Goal: Book appointment/travel/reservation

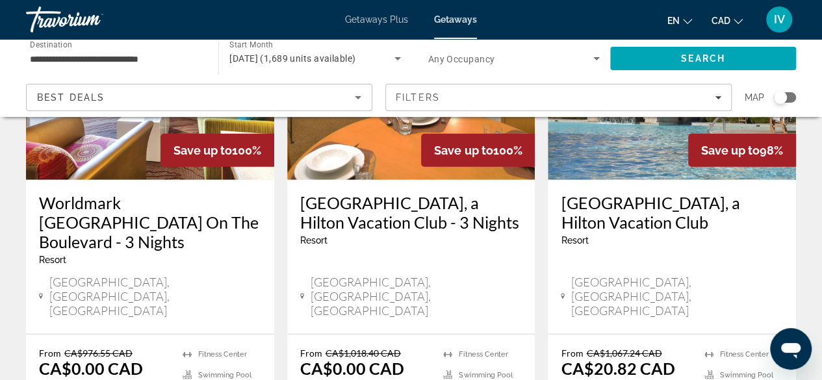
scroll to position [1742, 0]
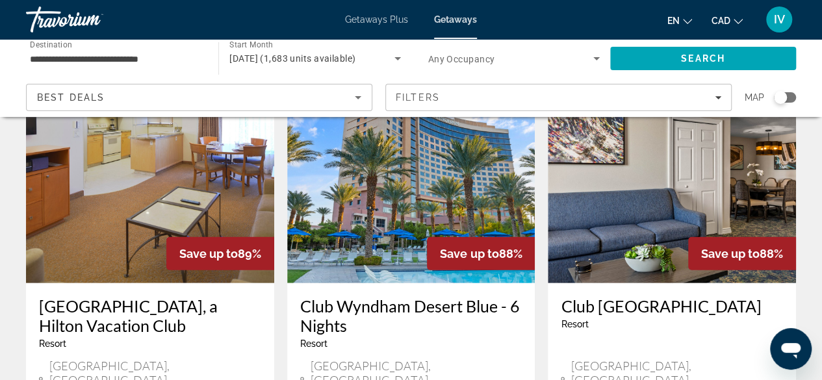
scroll to position [1619, 0]
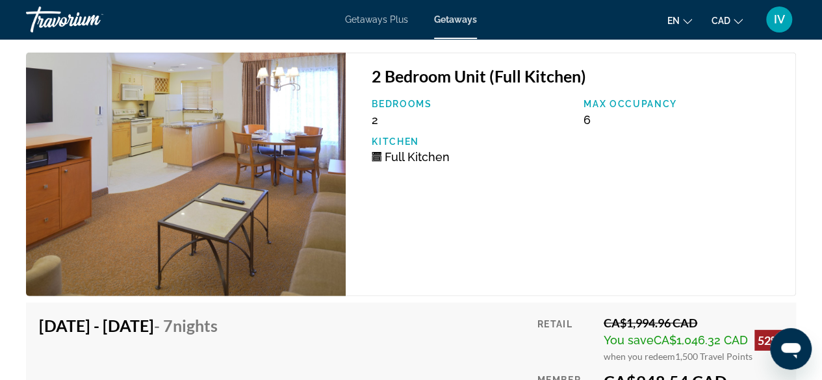
scroll to position [4209, 0]
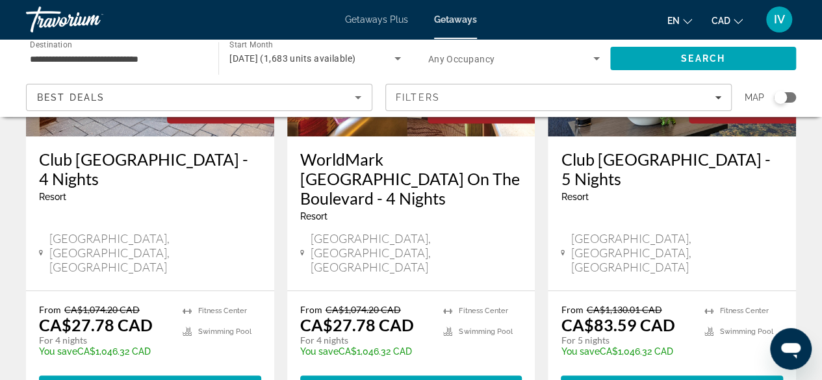
scroll to position [209, 0]
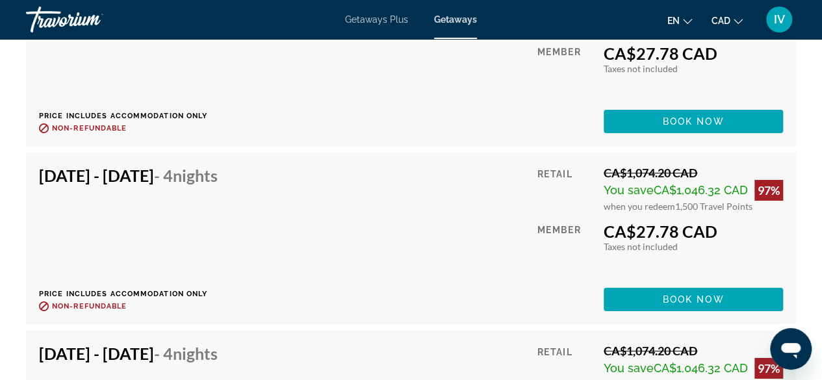
scroll to position [4353, 0]
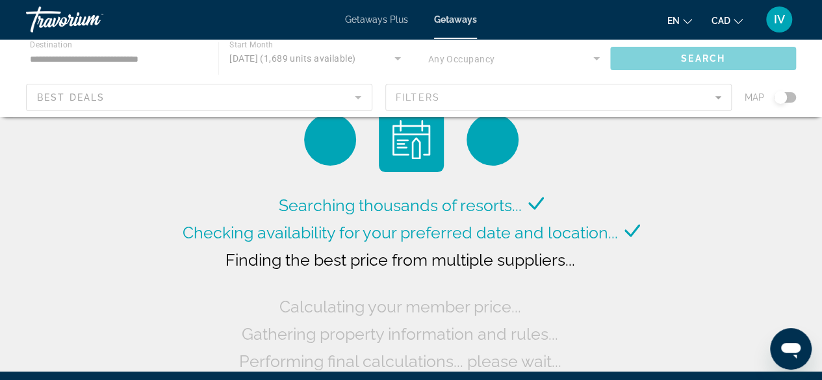
click at [367, 19] on span "Getaways Plus" at bounding box center [376, 19] width 63 height 10
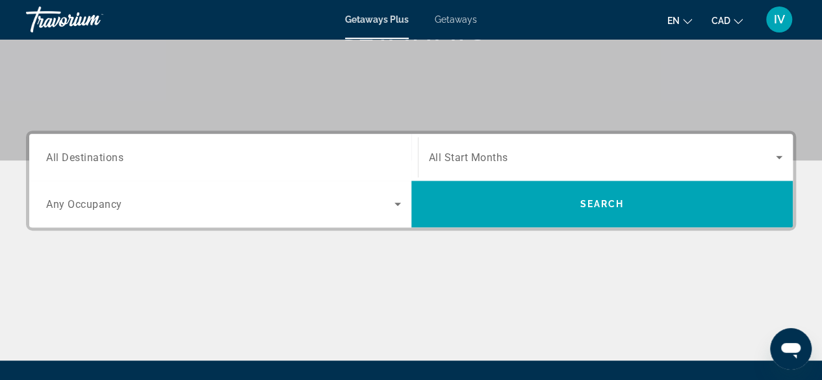
scroll to position [230, 0]
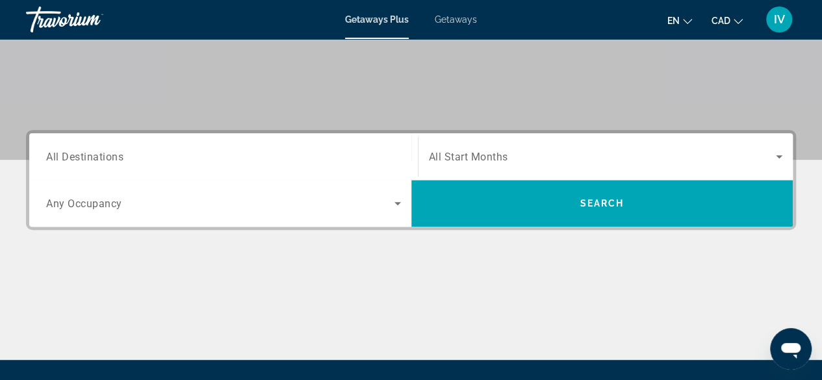
click at [226, 142] on div "Search widget" at bounding box center [223, 156] width 355 height 37
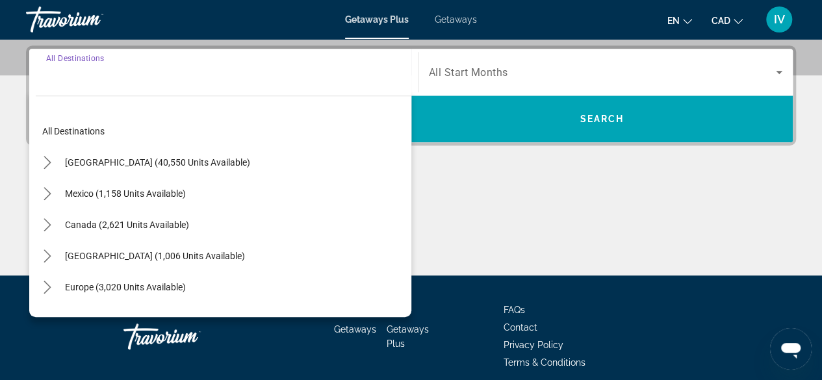
scroll to position [317, 0]
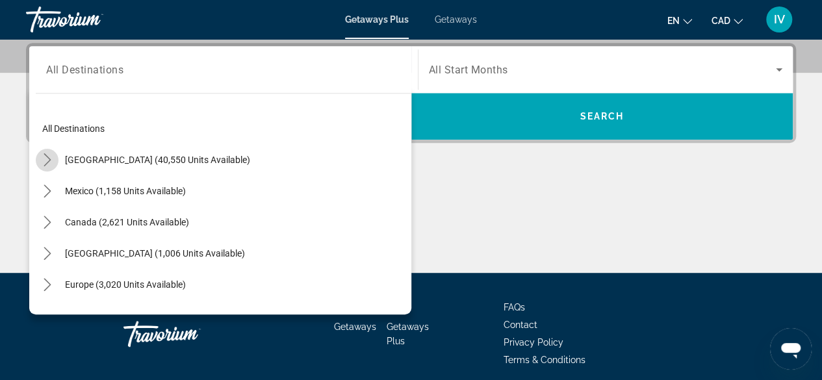
click at [47, 162] on icon "Toggle United States (40,550 units available) submenu" at bounding box center [47, 159] width 7 height 13
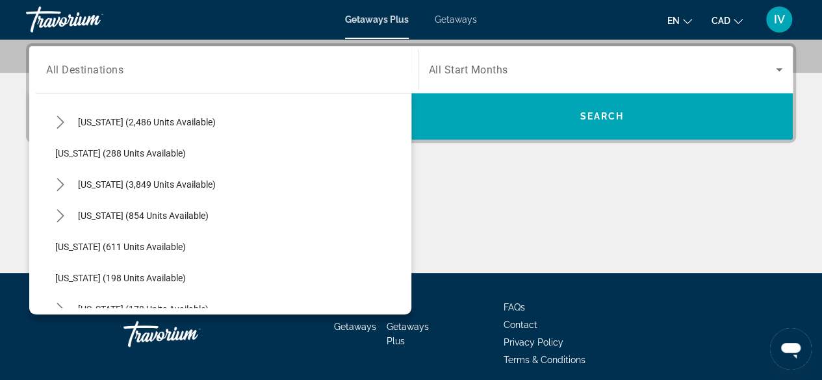
scroll to position [658, 0]
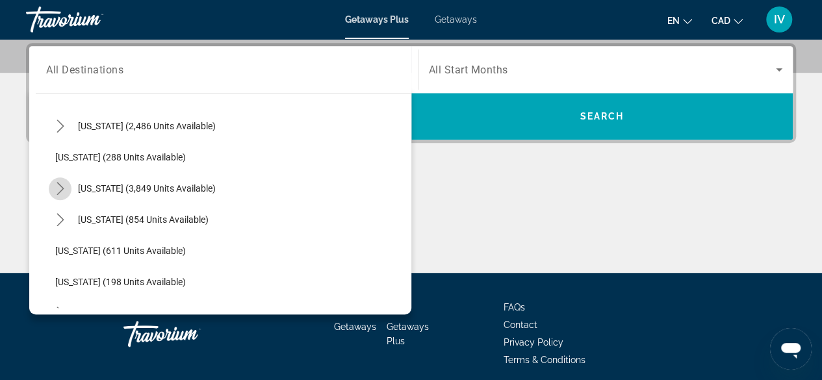
click at [60, 187] on icon "Toggle Nevada (3,849 units available) submenu" at bounding box center [60, 188] width 13 height 13
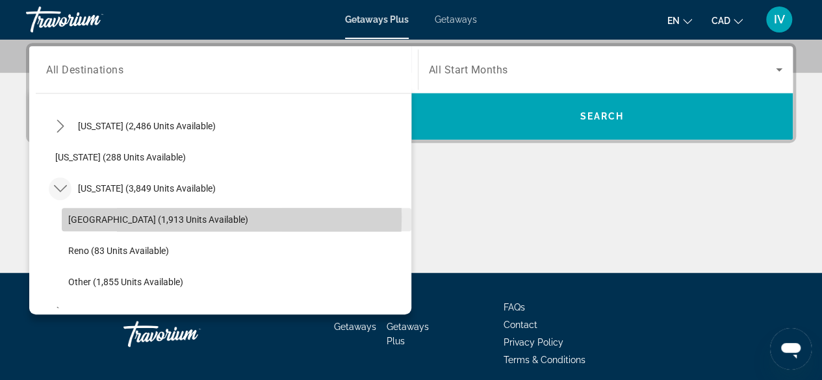
click at [94, 215] on span "[GEOGRAPHIC_DATA] (1,913 units available)" at bounding box center [158, 220] width 180 height 10
type input "**********"
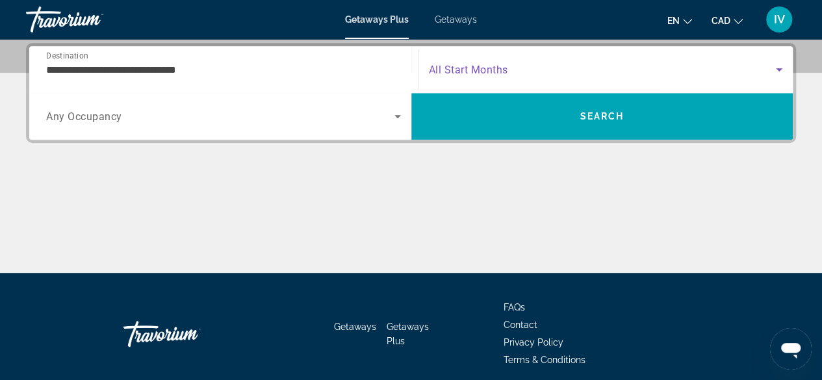
click at [581, 66] on span "Search widget" at bounding box center [603, 70] width 348 height 16
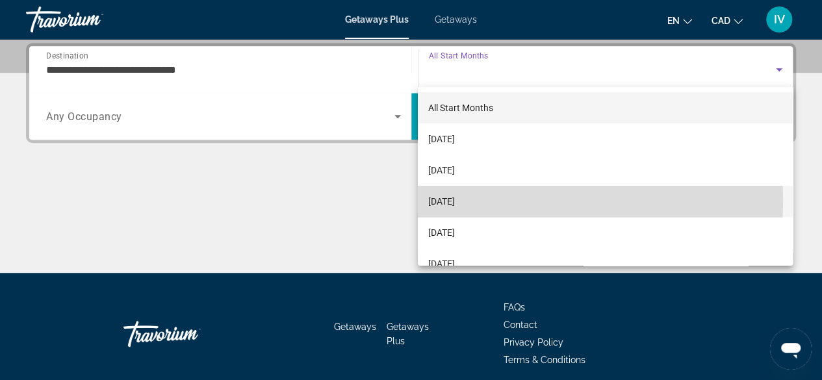
click at [455, 201] on span "[DATE]" at bounding box center [441, 202] width 27 height 16
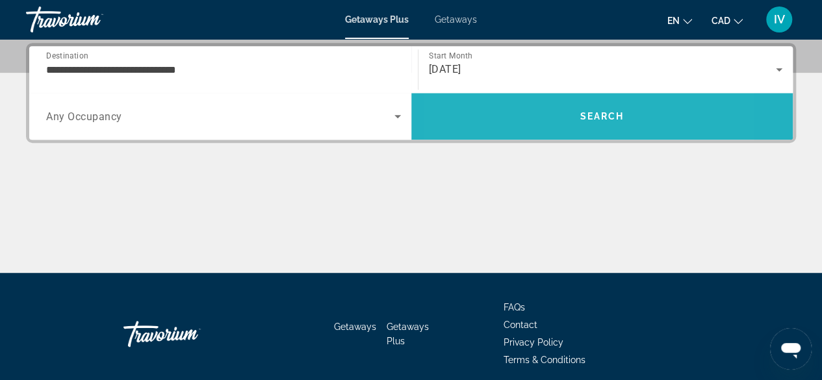
click at [527, 106] on span "Search" at bounding box center [602, 116] width 382 height 31
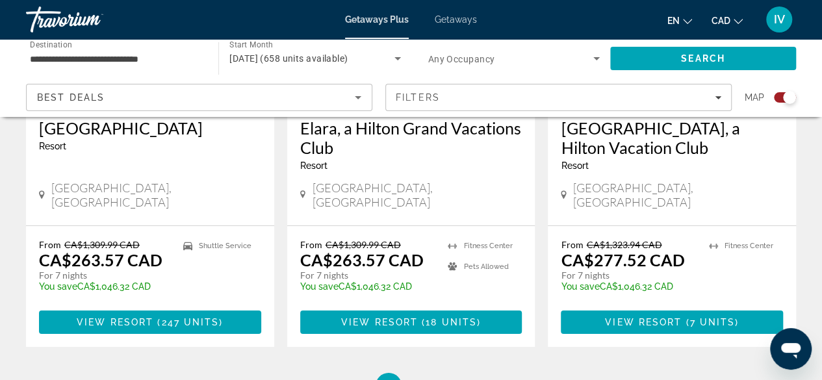
scroll to position [2084, 0]
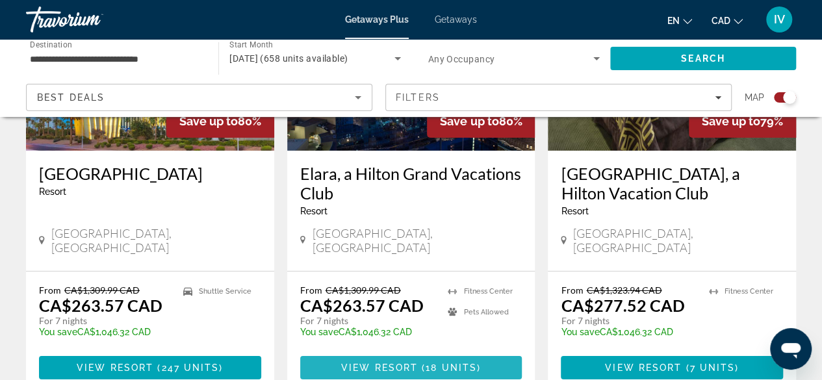
click at [449, 352] on span "Main content" at bounding box center [411, 367] width 222 height 31
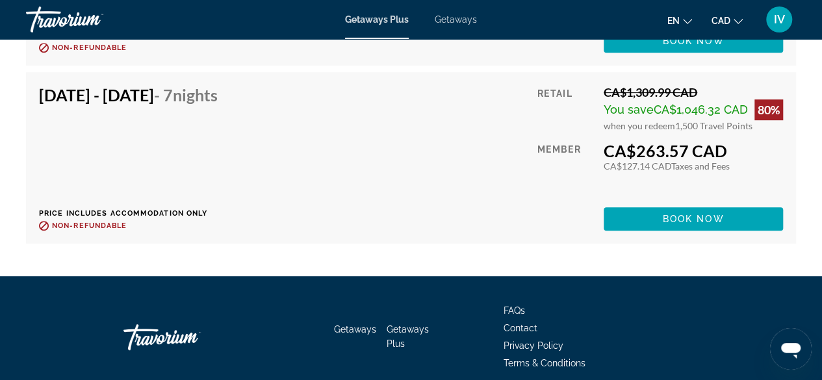
scroll to position [2829, 0]
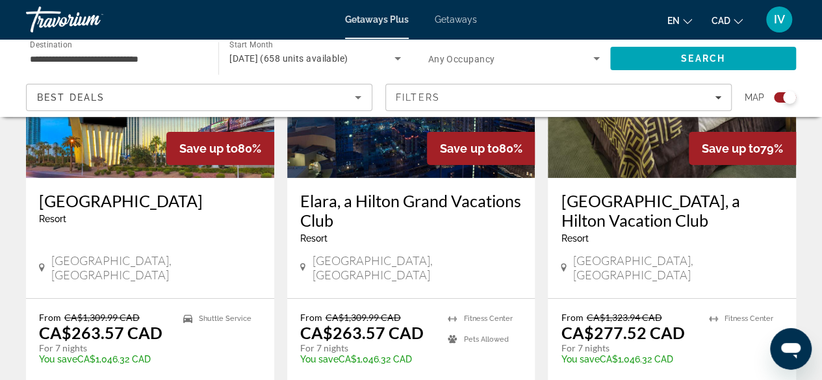
scroll to position [2111, 0]
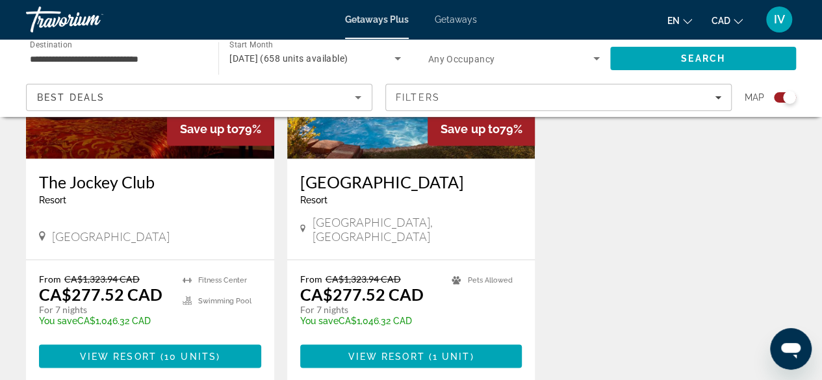
scroll to position [1101, 0]
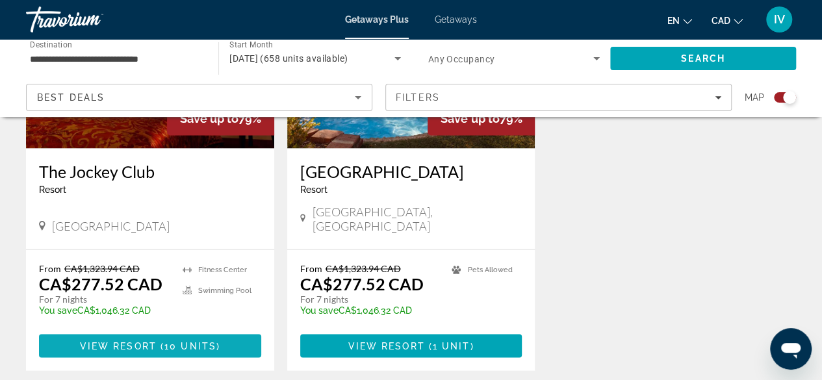
click at [130, 341] on span "View Resort" at bounding box center [118, 346] width 77 height 10
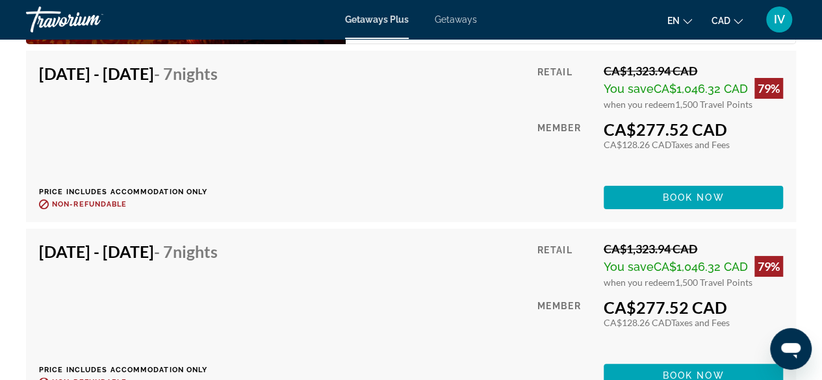
scroll to position [2436, 0]
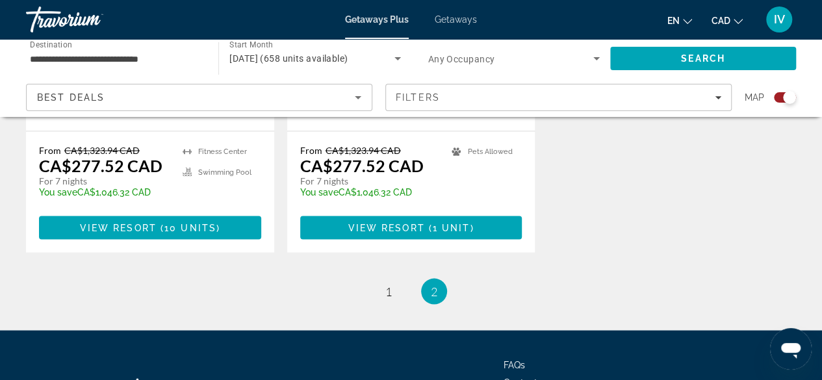
scroll to position [1227, 0]
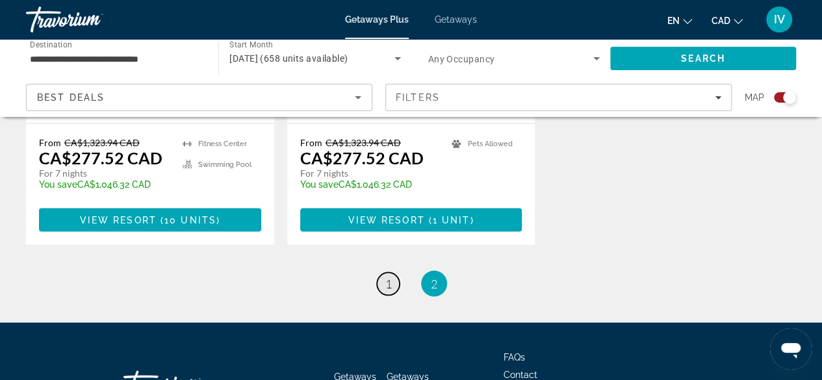
click at [389, 276] on span "1" at bounding box center [388, 283] width 7 height 14
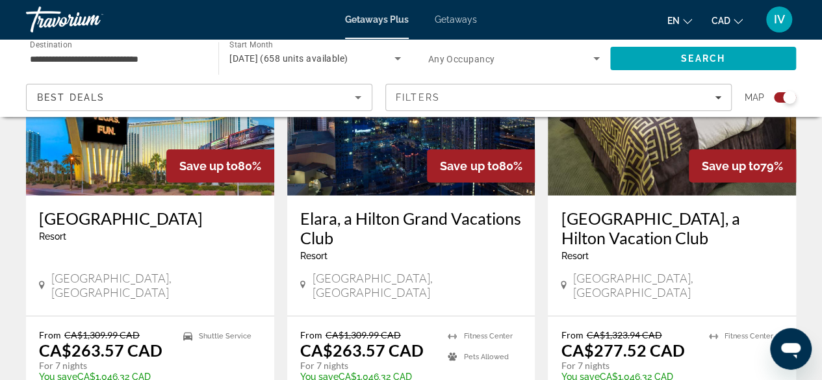
scroll to position [2043, 0]
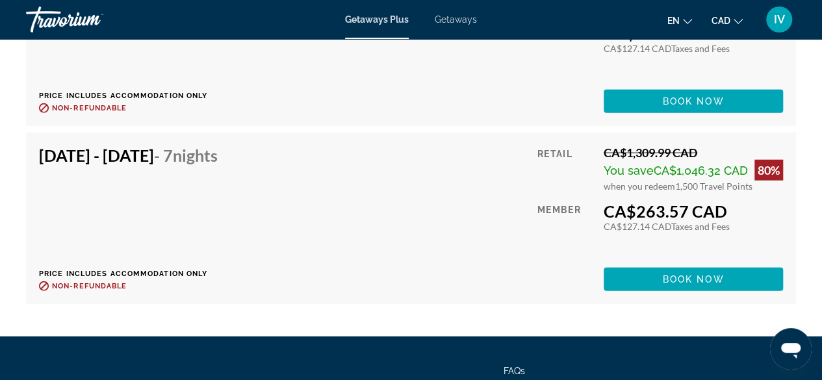
scroll to position [1652, 0]
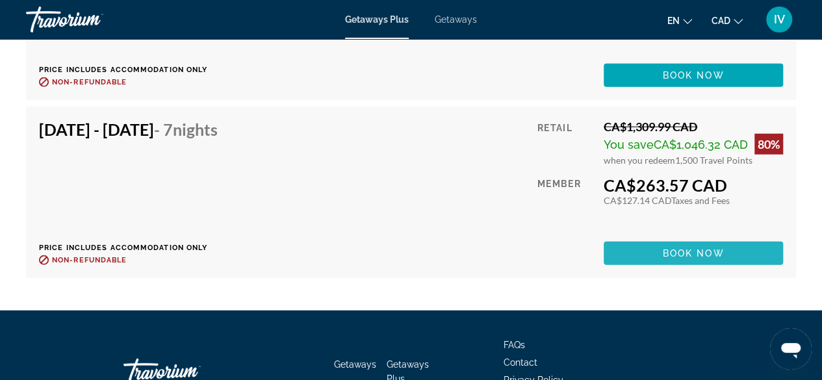
click at [688, 254] on span "Book now" at bounding box center [694, 253] width 62 height 10
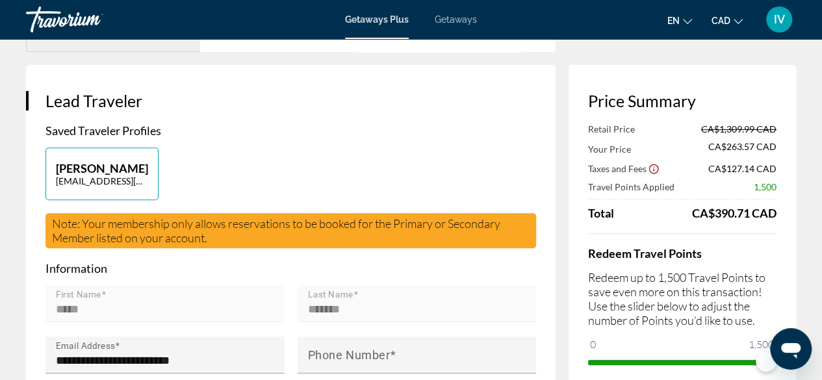
scroll to position [179, 0]
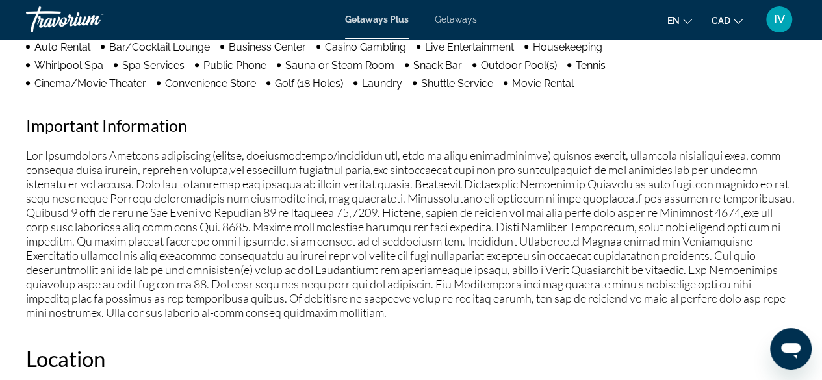
scroll to position [437, 0]
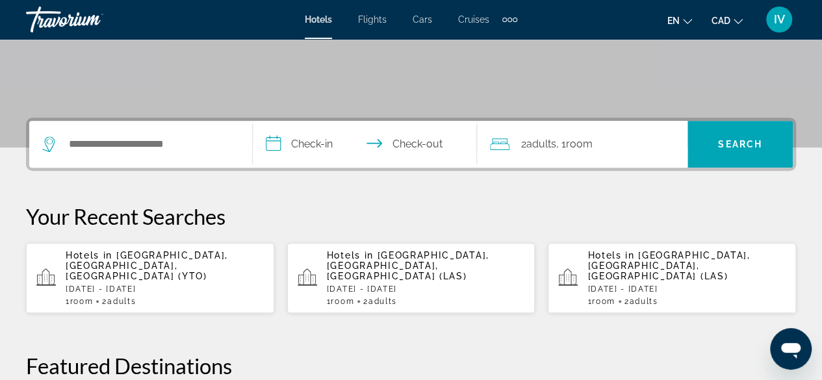
scroll to position [262, 0]
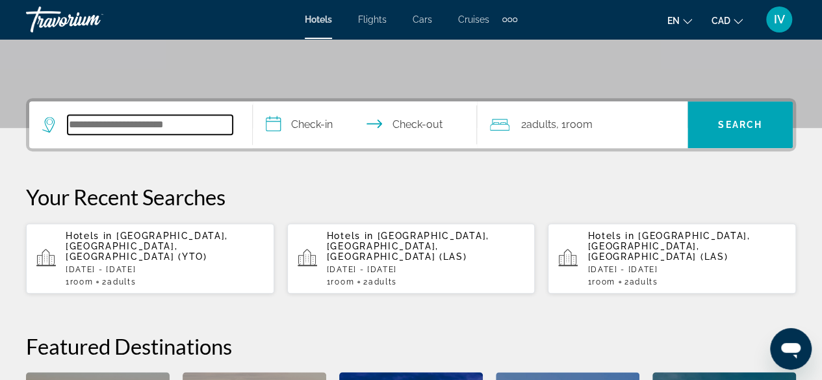
click at [201, 120] on input "Search hotel destination" at bounding box center [150, 125] width 165 height 20
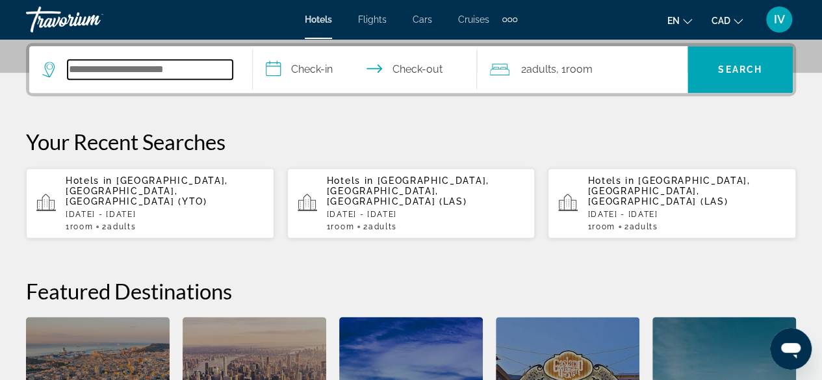
scroll to position [317, 0]
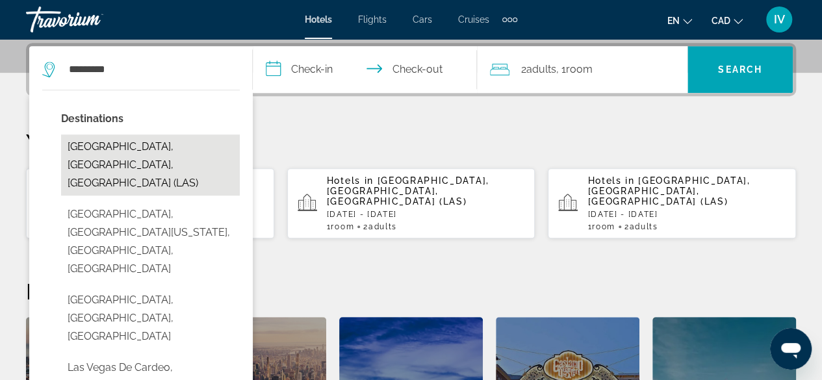
click at [174, 149] on button "Las Vegas, NV, United States (LAS)" at bounding box center [150, 165] width 179 height 61
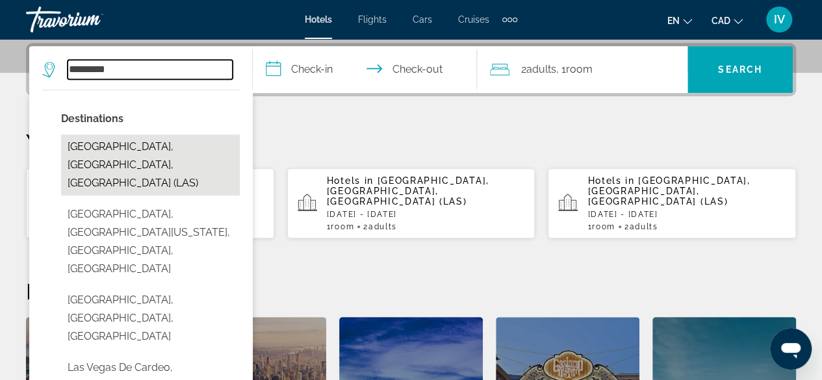
type input "**********"
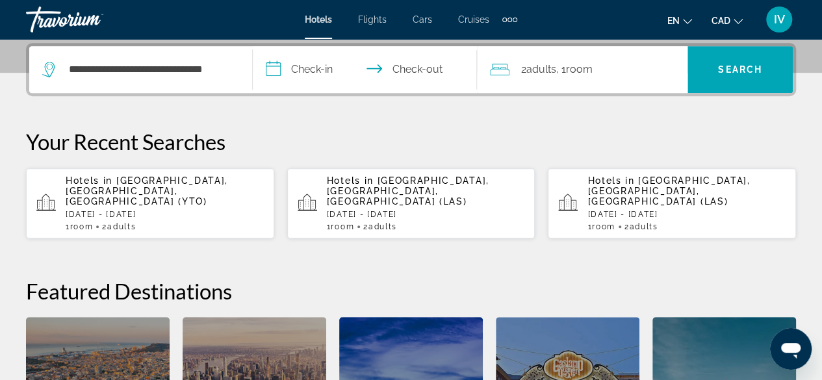
click at [278, 63] on input "**********" at bounding box center [367, 71] width 229 height 51
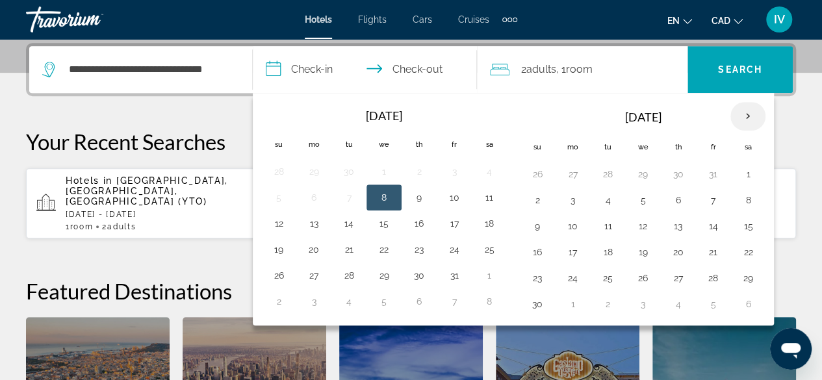
click at [742, 114] on th "Next month" at bounding box center [748, 116] width 35 height 29
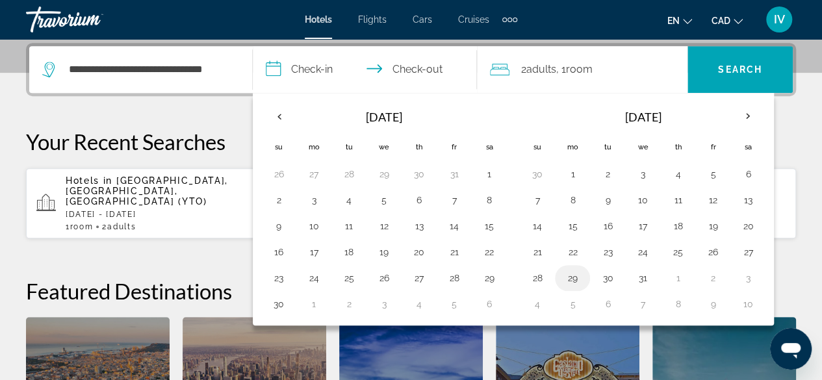
click at [566, 273] on button "29" at bounding box center [572, 278] width 21 height 18
click at [741, 116] on th "Next month" at bounding box center [748, 116] width 35 height 29
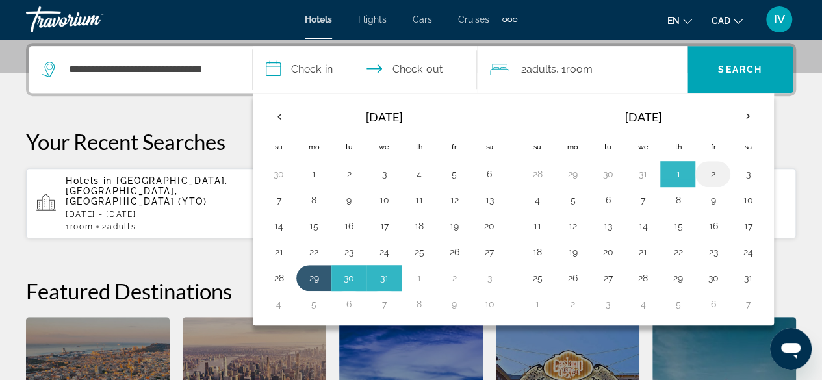
click at [703, 172] on button "2" at bounding box center [713, 174] width 21 height 18
type input "**********"
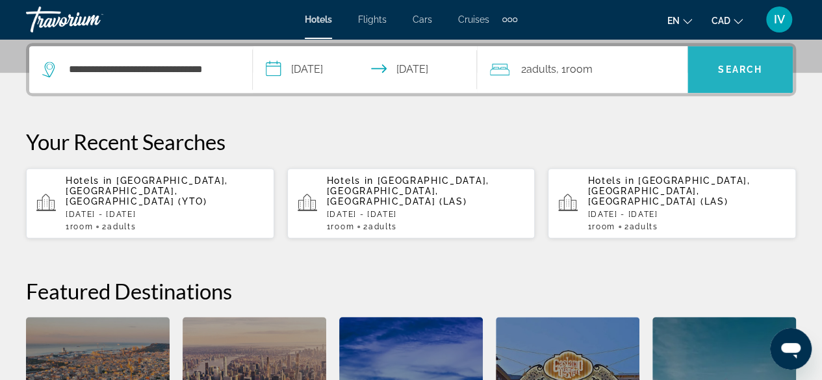
click at [731, 68] on span "Search" at bounding box center [740, 69] width 44 height 10
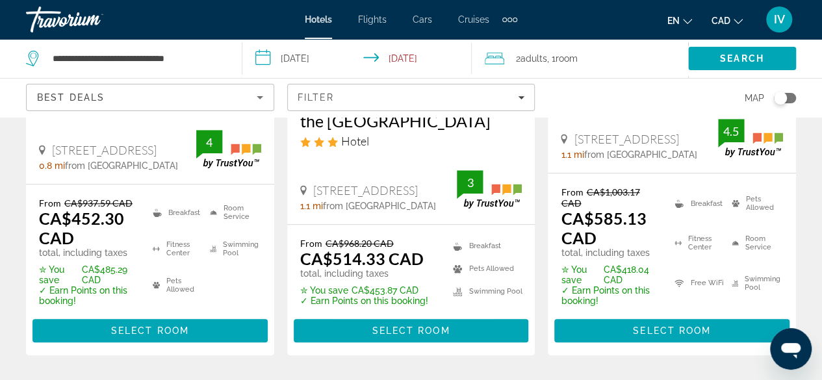
scroll to position [36, 0]
